Goal: Transaction & Acquisition: Purchase product/service

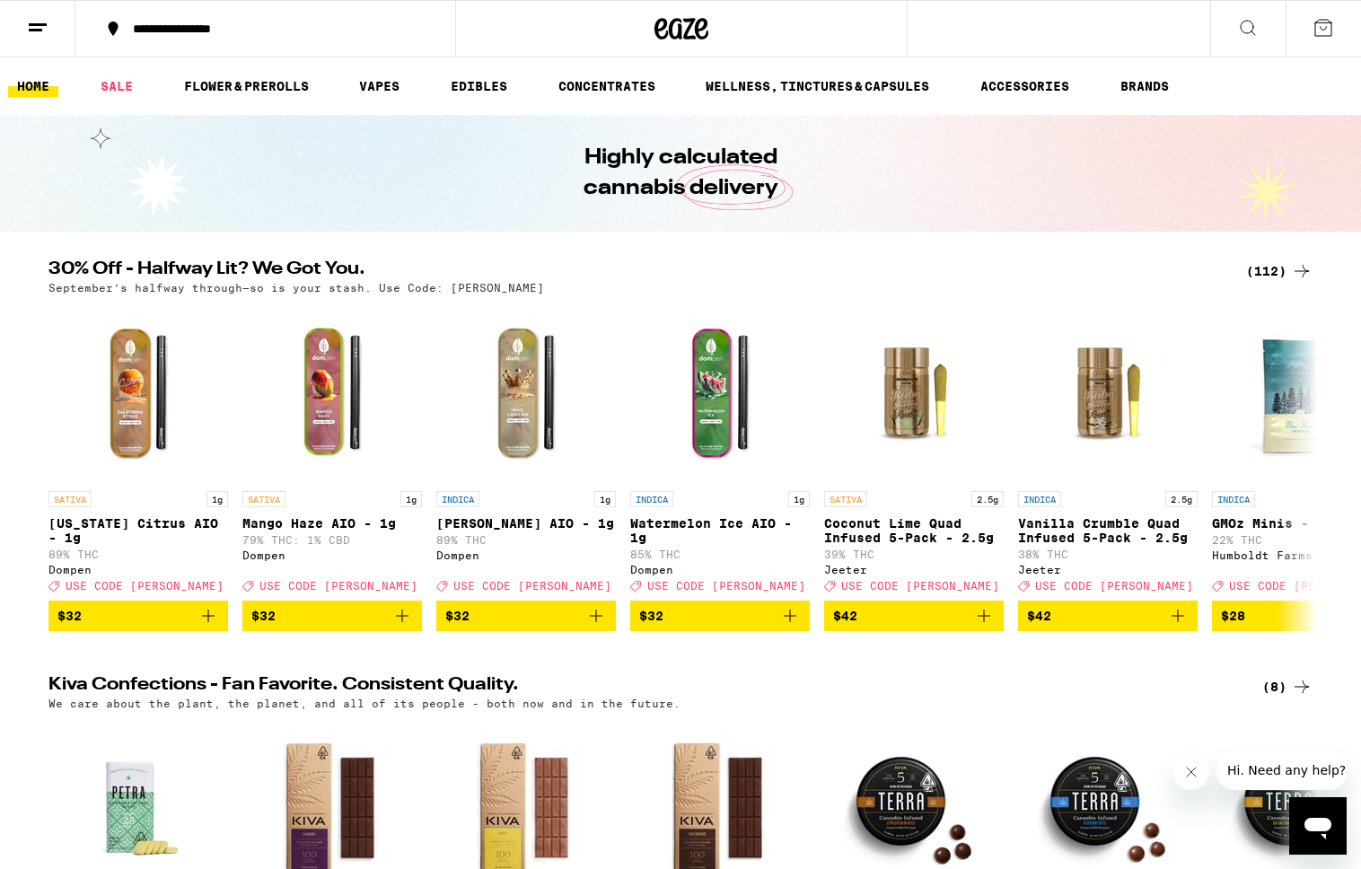
click at [1285, 264] on div "(112)" at bounding box center [1279, 271] width 66 height 22
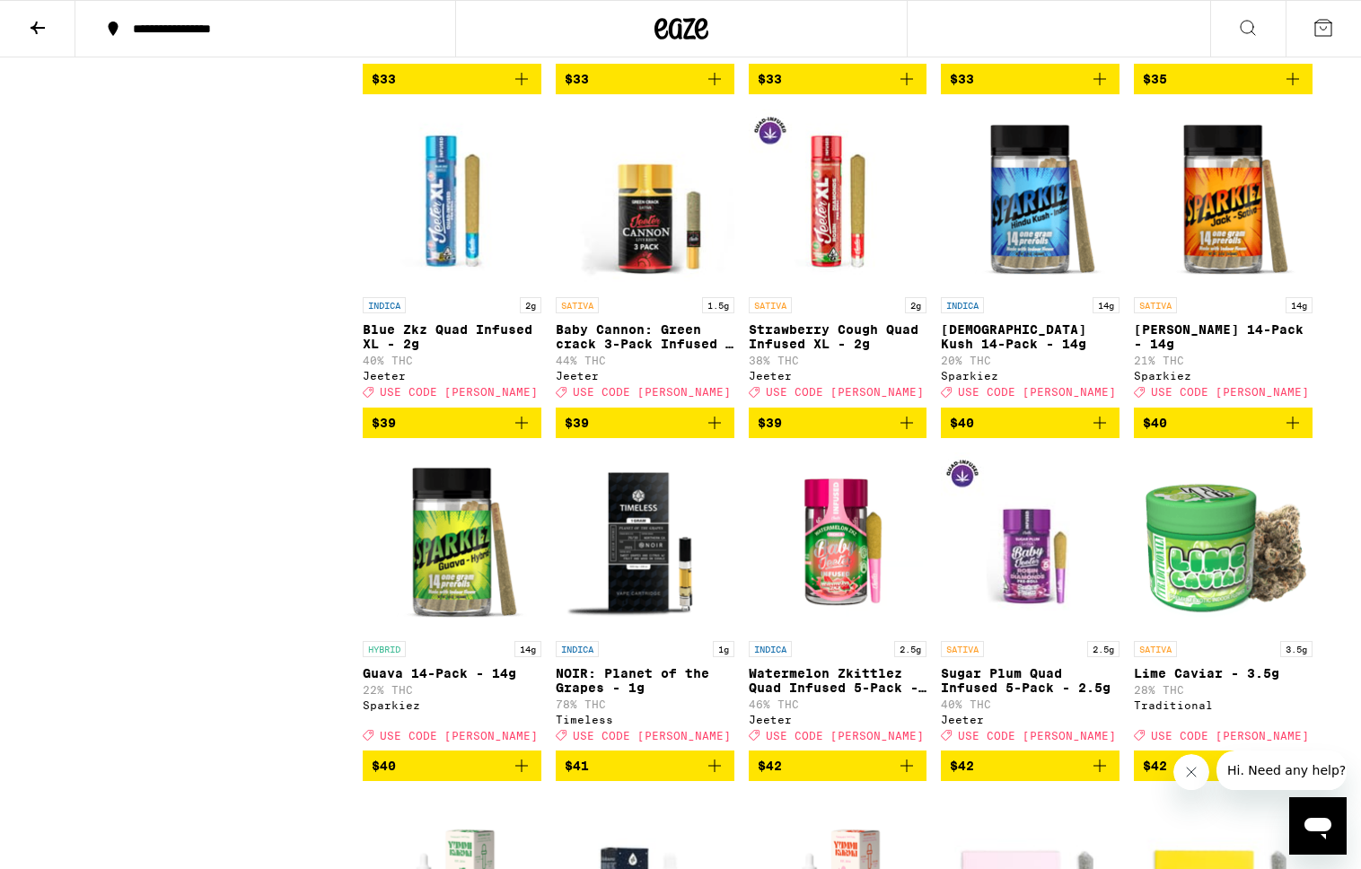
scroll to position [5600, 0]
